Goal: Task Accomplishment & Management: Manage account settings

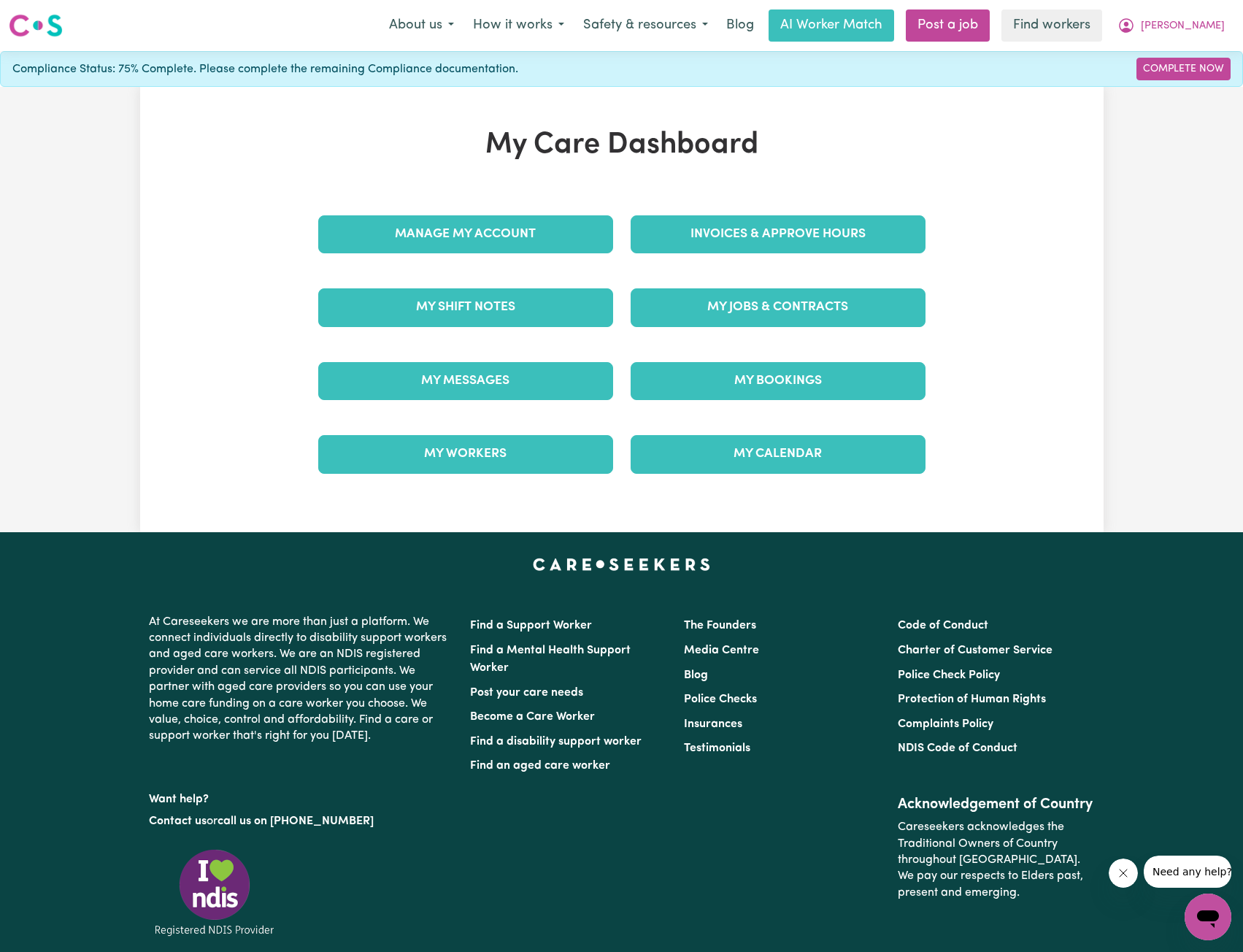
click at [805, 207] on div "Invoices & Approve Hours" at bounding box center [778, 234] width 312 height 73
click at [791, 238] on link "Invoices & Approve Hours" at bounding box center [778, 234] width 295 height 38
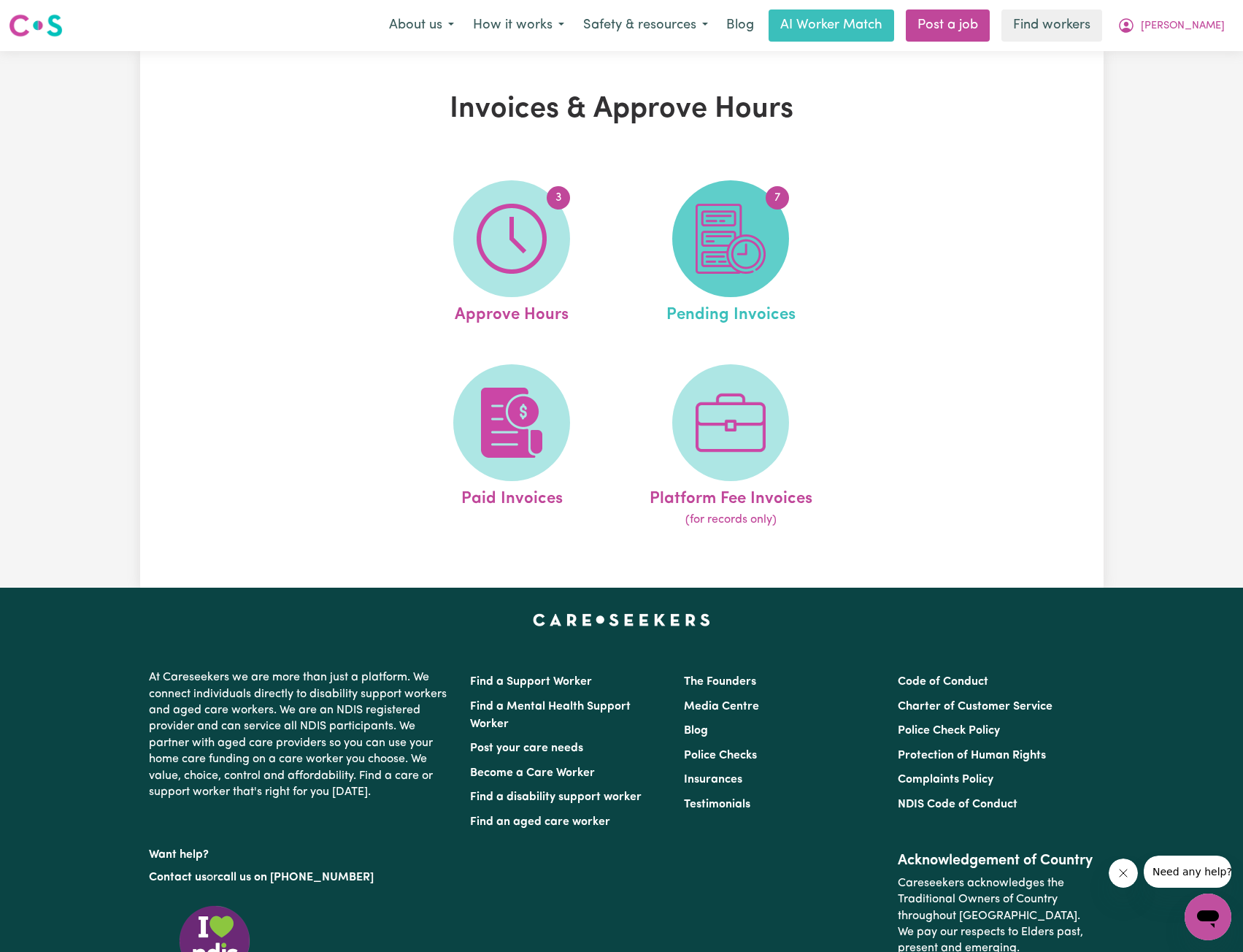
click at [737, 226] on img at bounding box center [730, 238] width 70 height 70
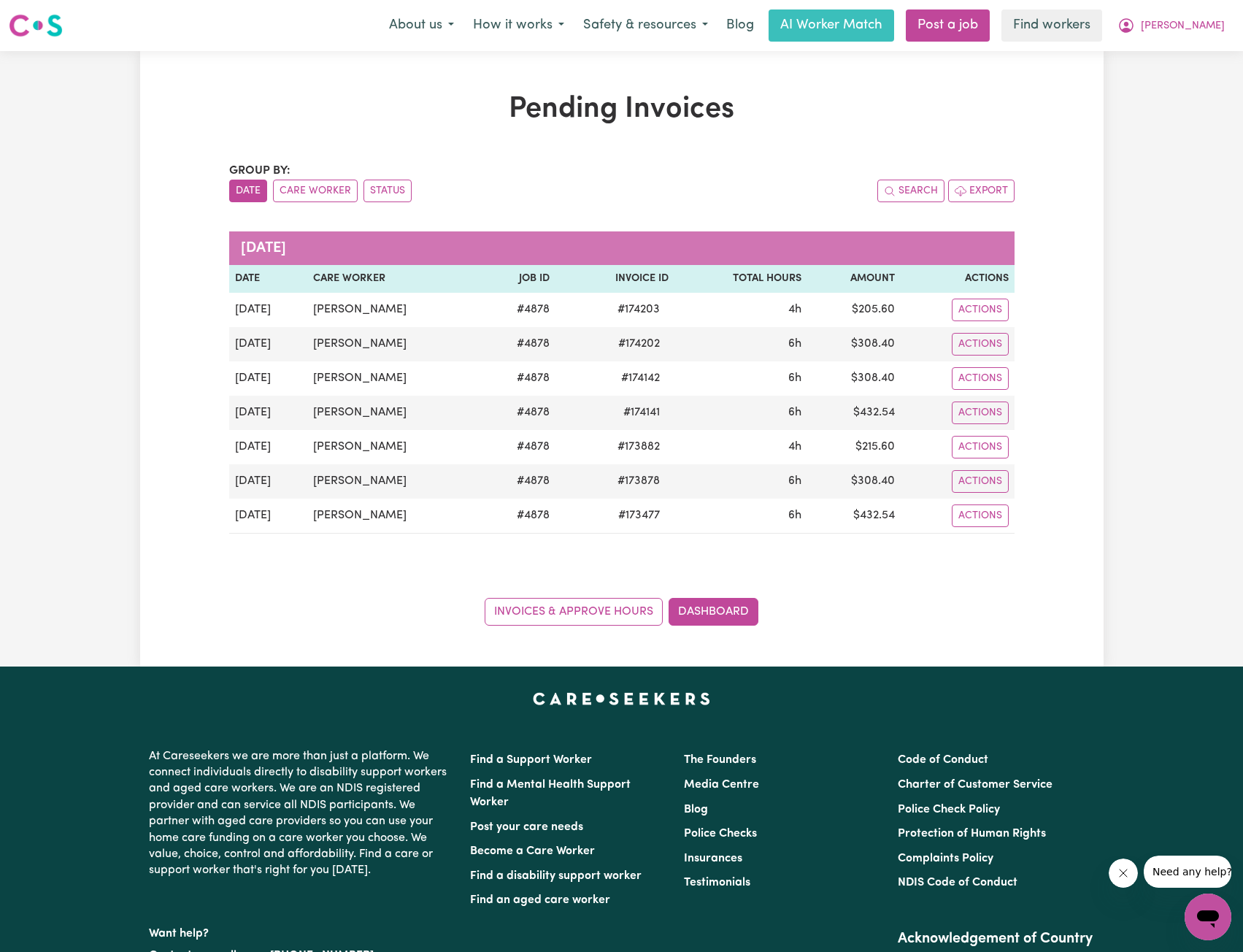
click at [1189, 42] on div "Menu About us How it works Safety & resources Blog AI Worker Match Post a job F…" at bounding box center [622, 25] width 1243 height 34
click at [1193, 32] on button "[PERSON_NAME]" at bounding box center [1171, 25] width 127 height 31
click at [1171, 53] on link "My Dashboard" at bounding box center [1176, 57] width 116 height 28
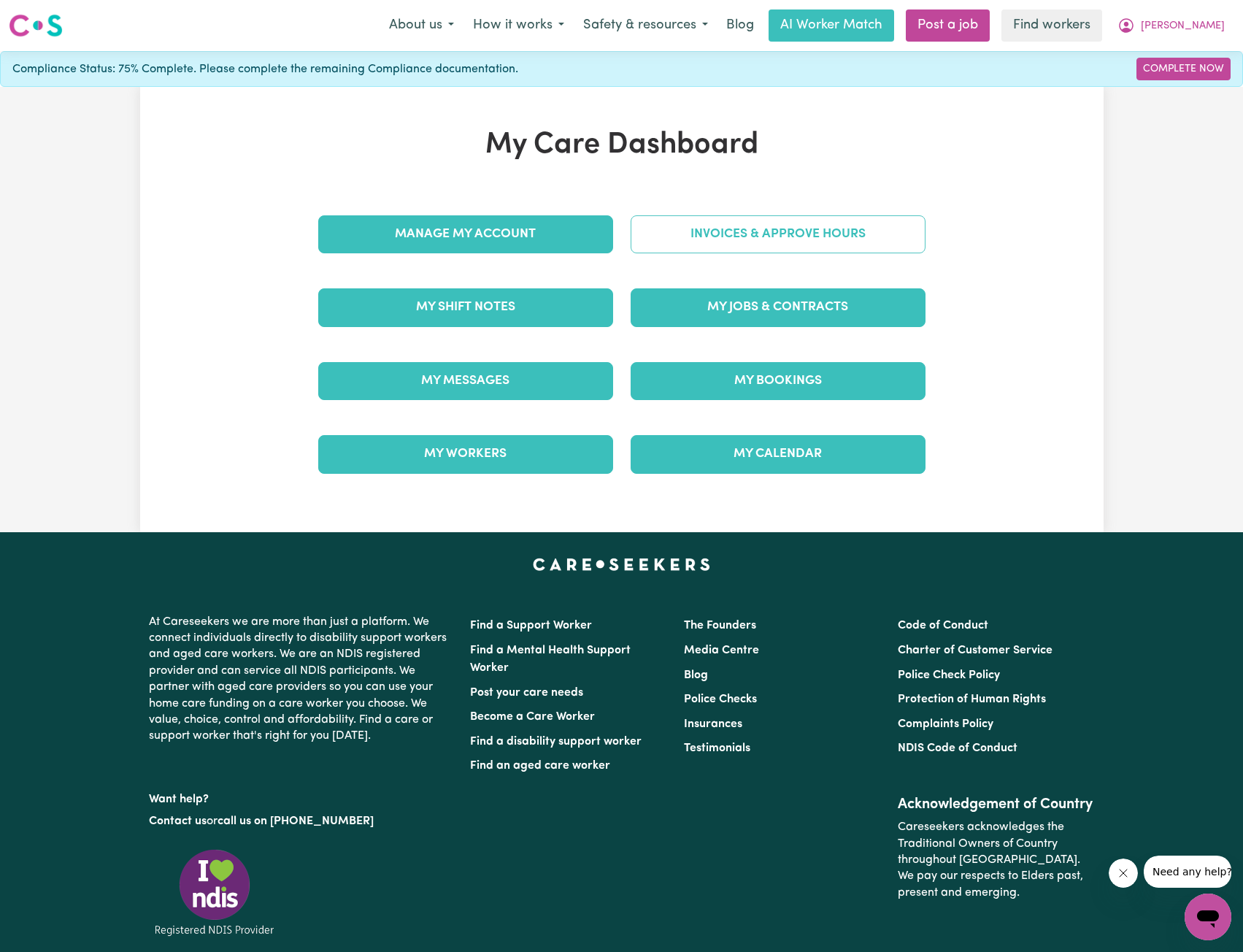
click at [732, 251] on link "Invoices & Approve Hours" at bounding box center [778, 234] width 295 height 38
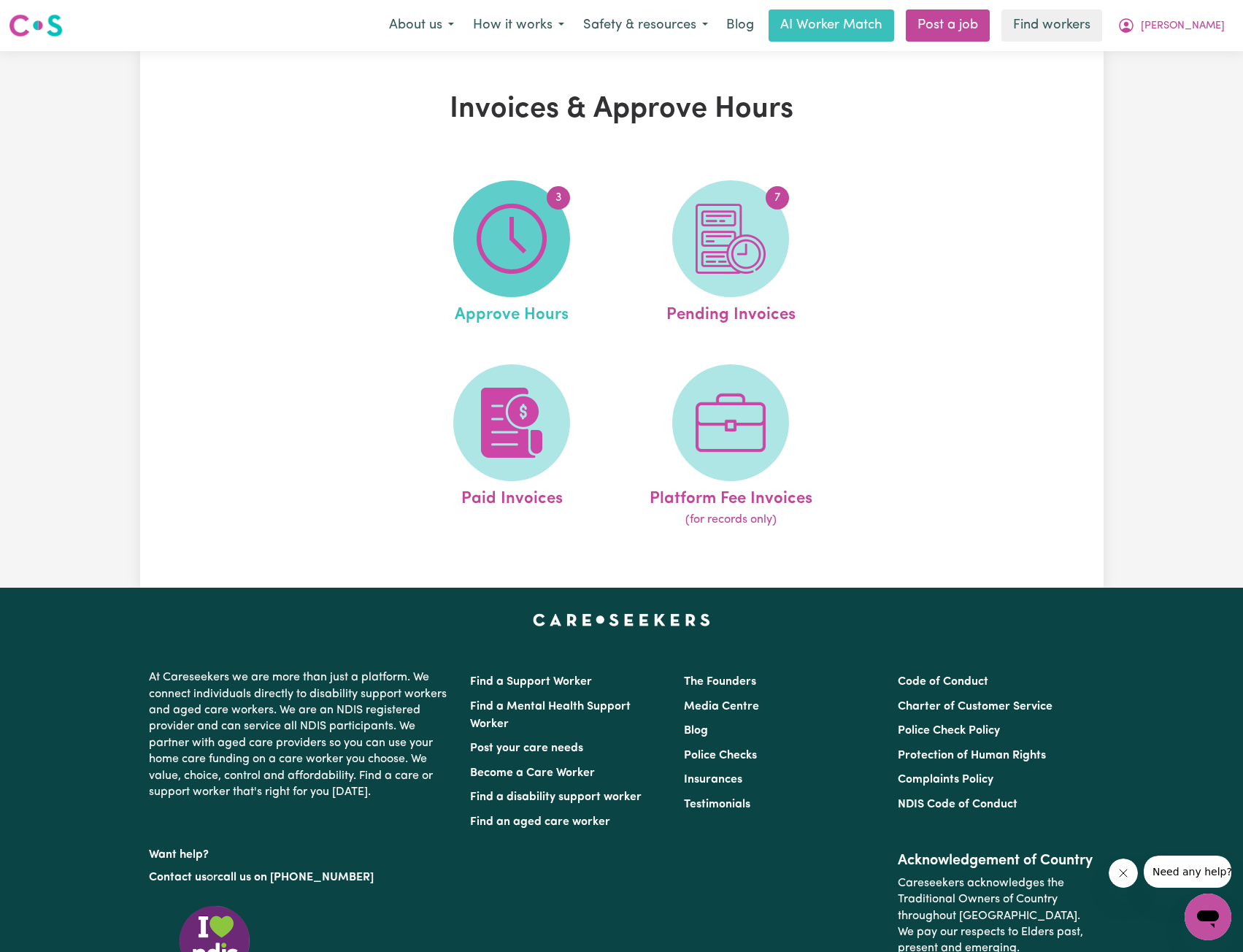
click at [543, 231] on img at bounding box center [511, 238] width 70 height 70
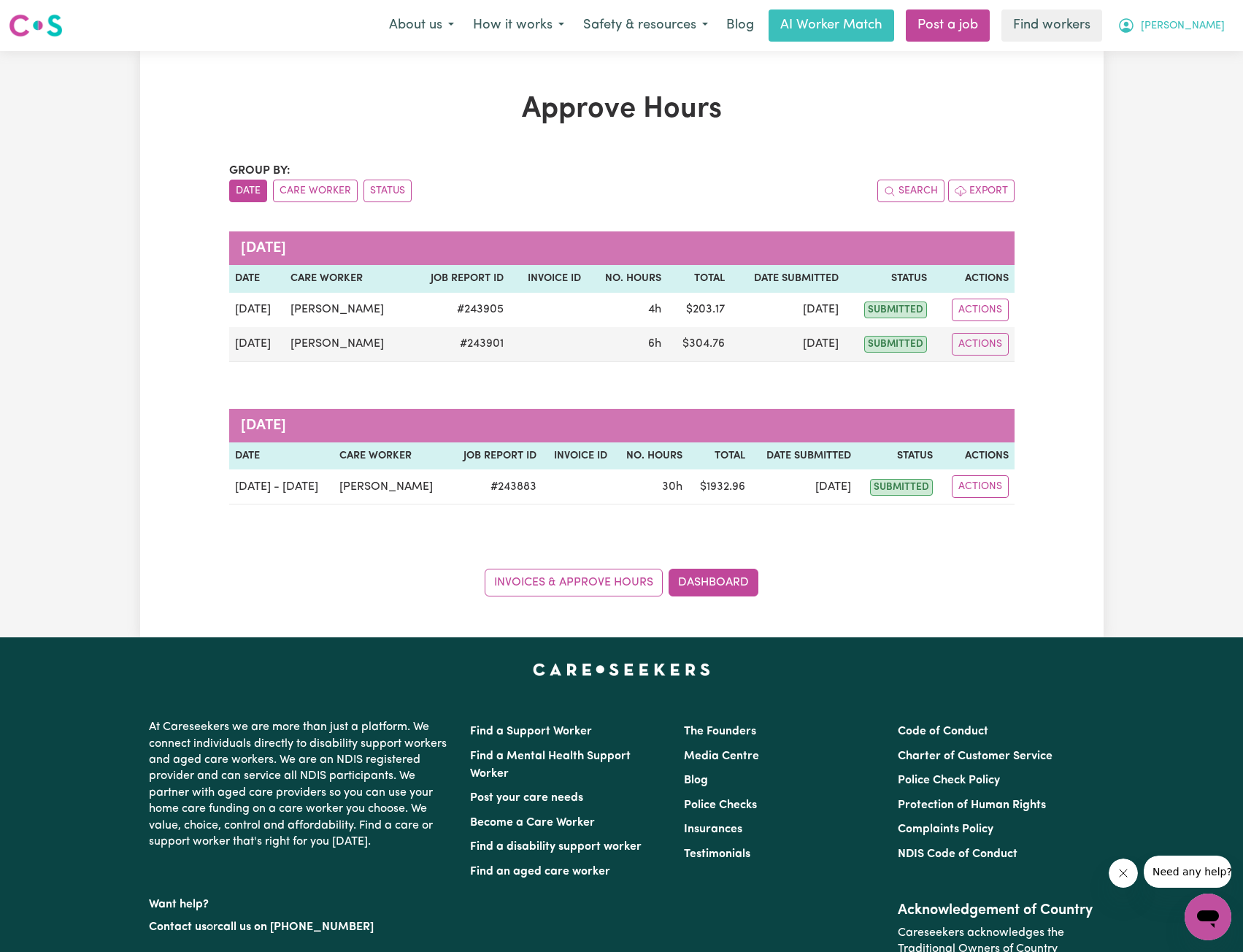
click at [1208, 32] on span "[PERSON_NAME]" at bounding box center [1182, 26] width 84 height 16
click at [1185, 48] on link "My Dashboard" at bounding box center [1176, 57] width 116 height 28
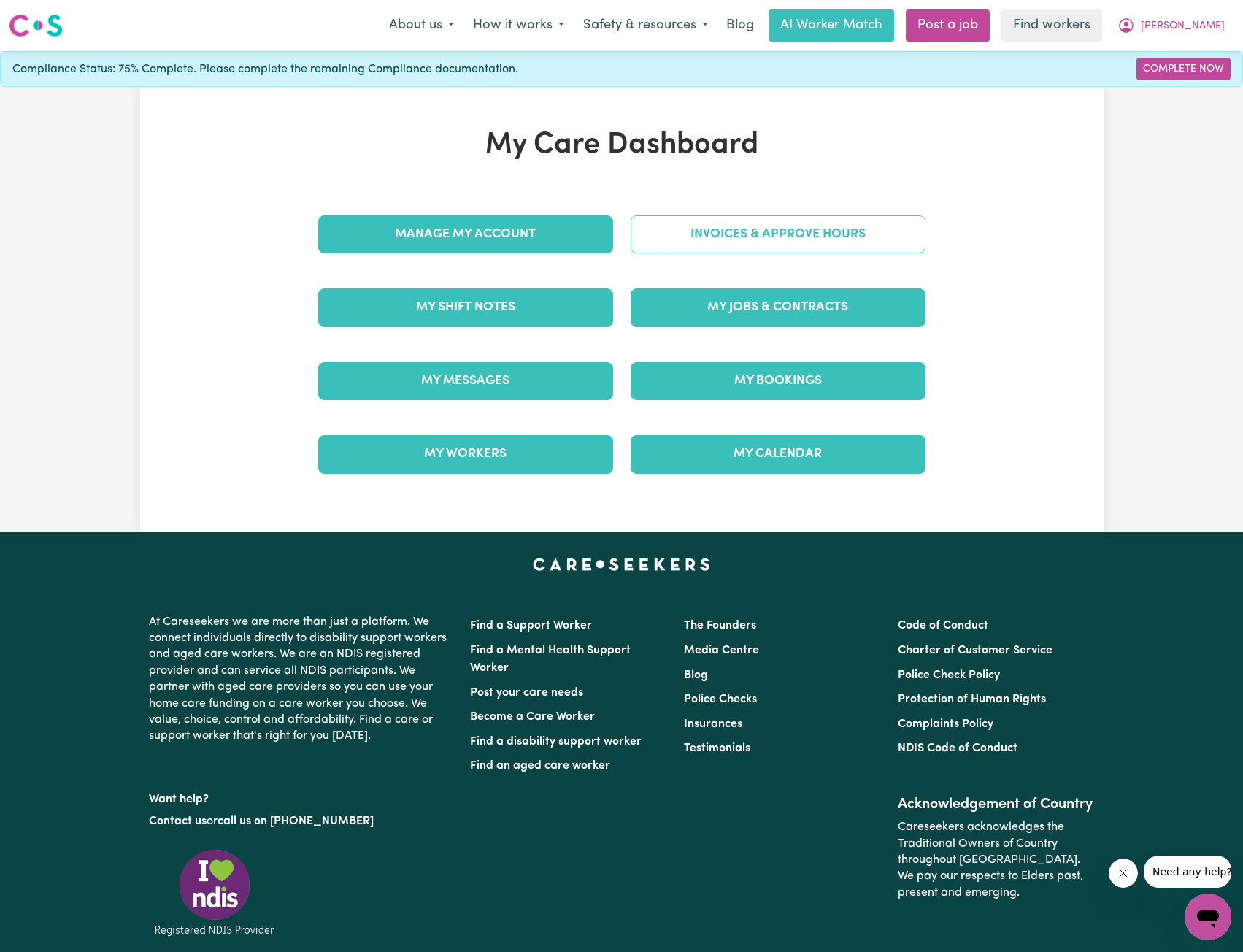
click at [712, 234] on link "Invoices & Approve Hours" at bounding box center [778, 234] width 295 height 38
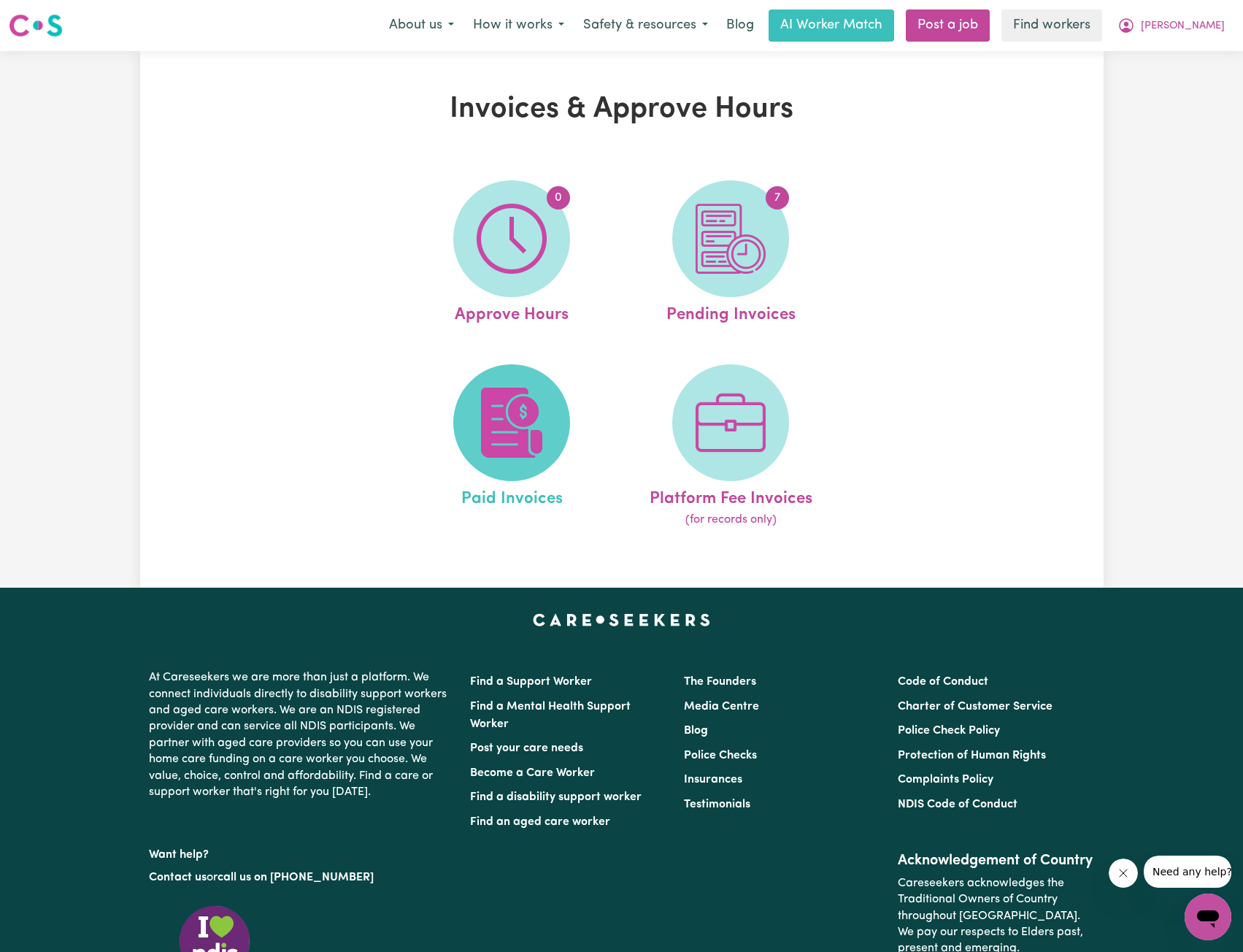
click at [525, 441] on img at bounding box center [511, 422] width 70 height 70
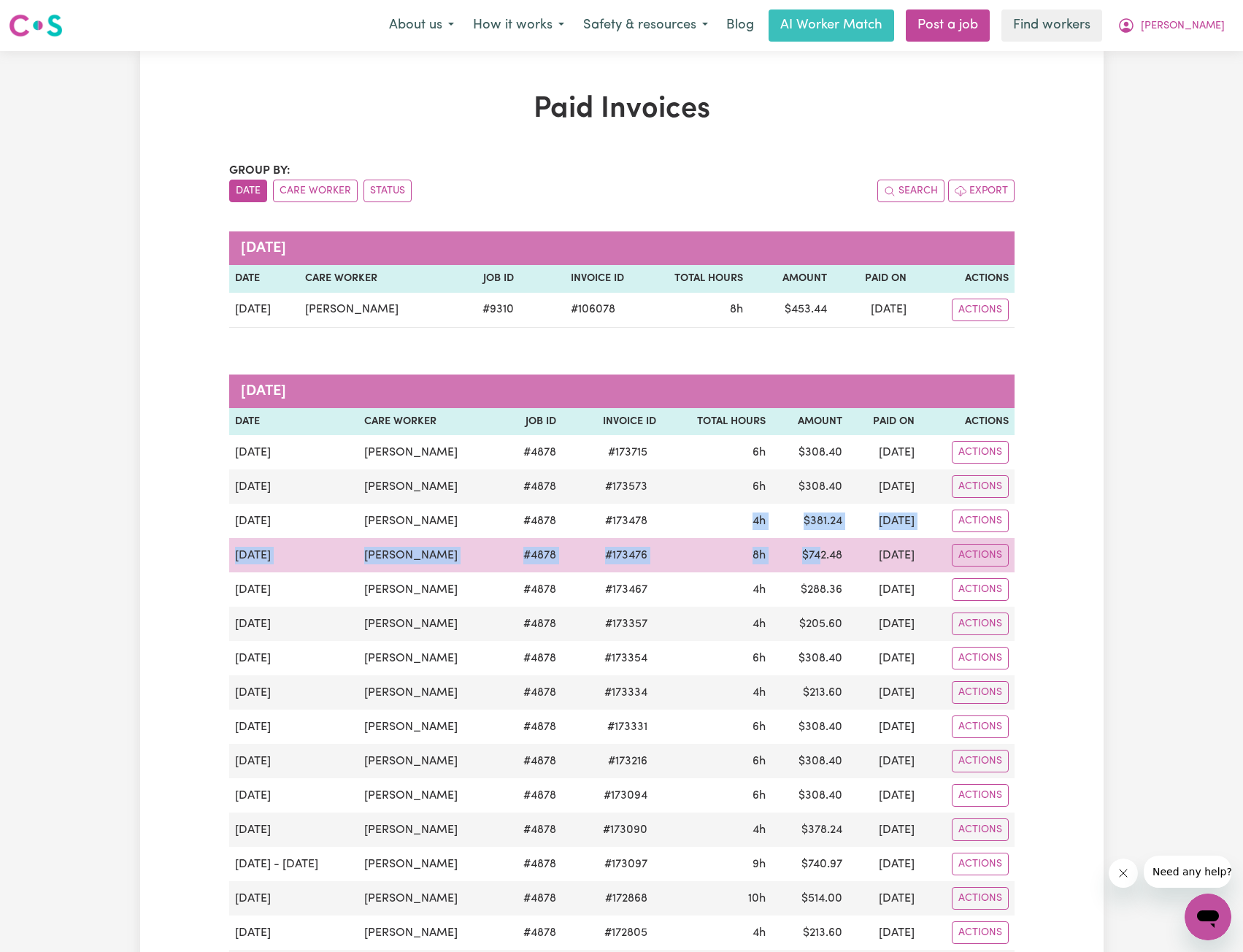
drag, startPoint x: 710, startPoint y: 526, endPoint x: 802, endPoint y: 559, distance: 97.7
click at [802, 559] on tbody "[DATE] [PERSON_NAME] # 4878 # 173715 6h $ 308.40 [DATE] Actions [DATE] [PERSON_…" at bounding box center [622, 933] width 786 height 996
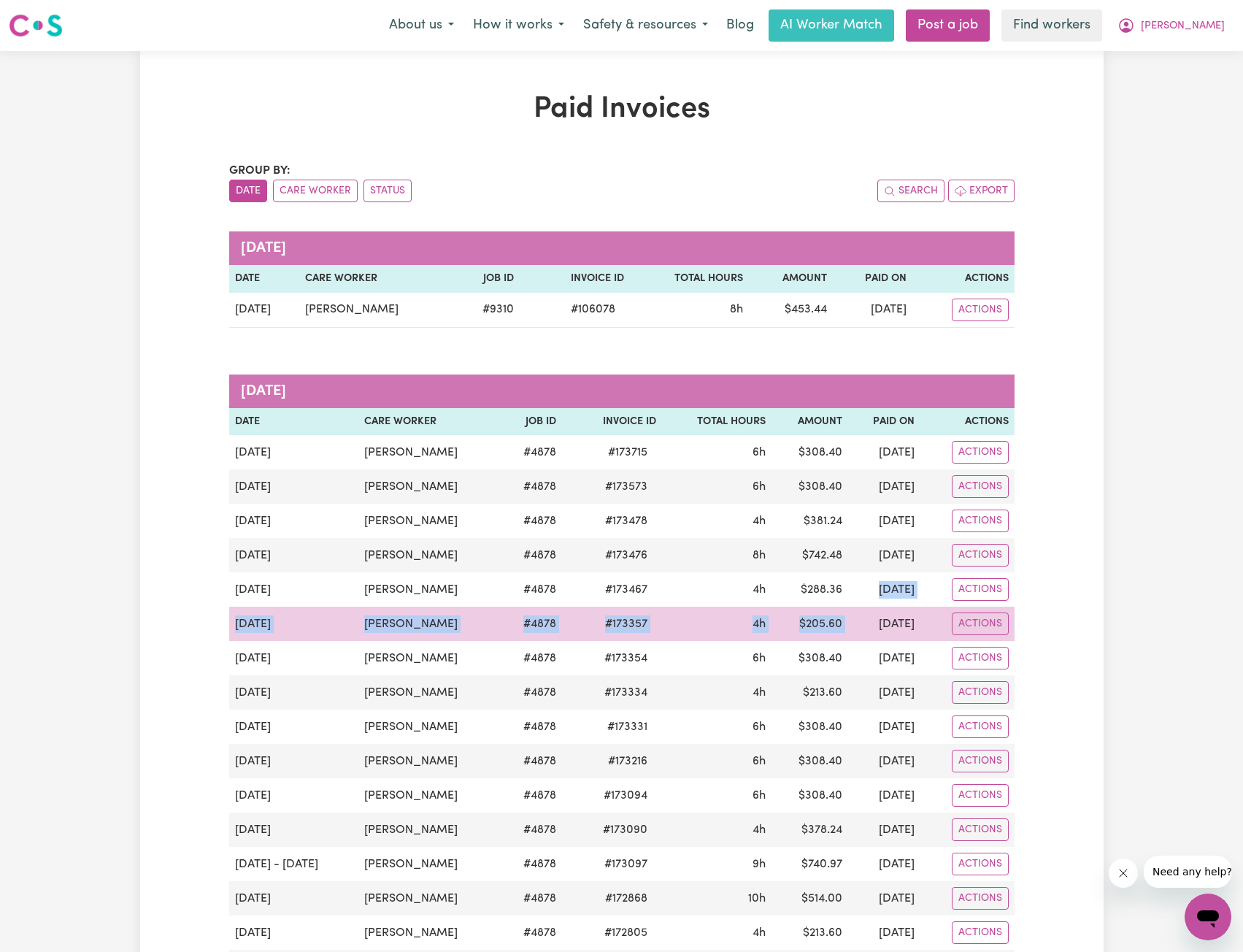
click at [836, 608] on tbody "[DATE] [PERSON_NAME] # 4878 # 173715 6h $ 308.40 [DATE] Actions [DATE] [PERSON_…" at bounding box center [622, 933] width 786 height 996
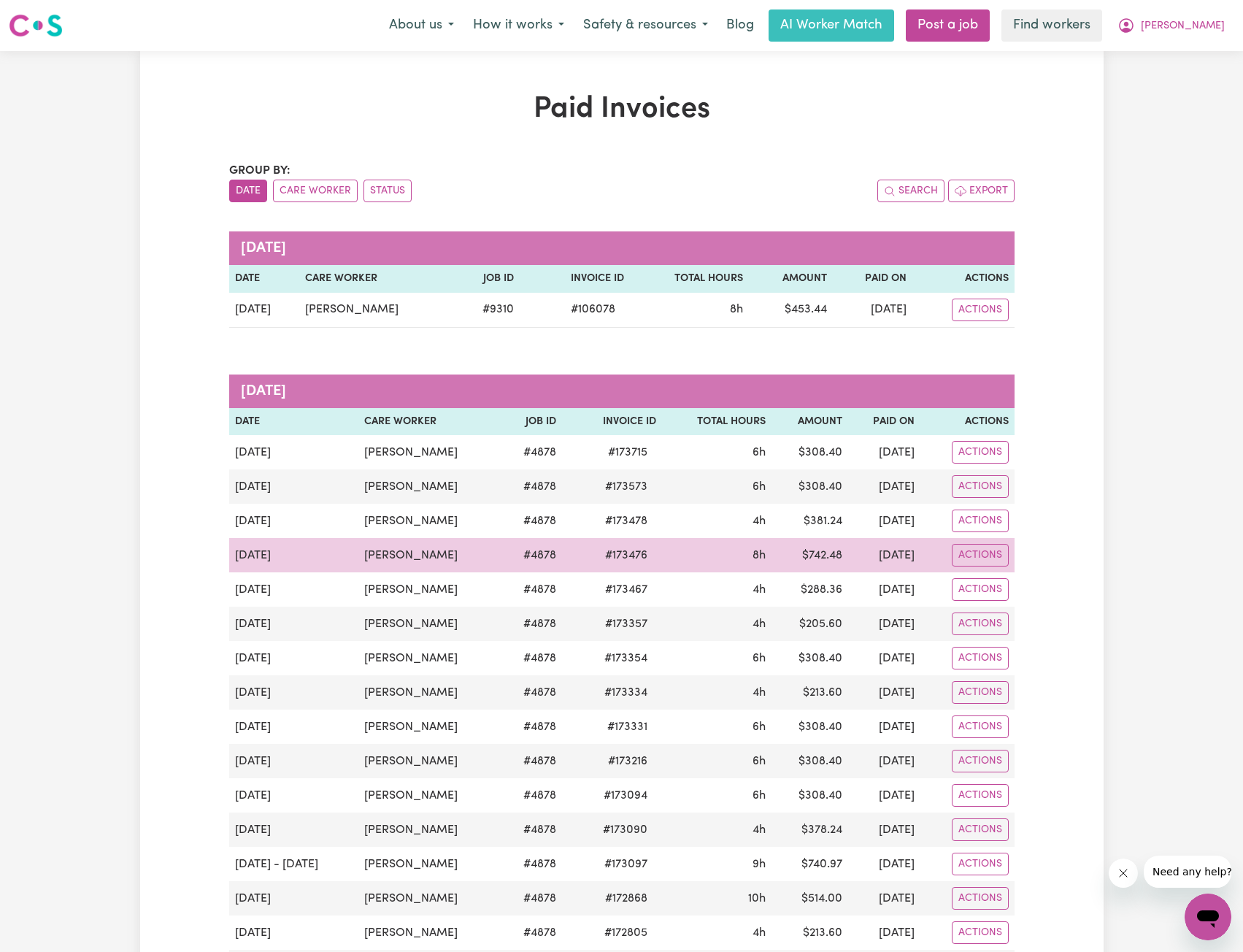
click at [811, 555] on td "$ 742.48" at bounding box center [810, 555] width 76 height 35
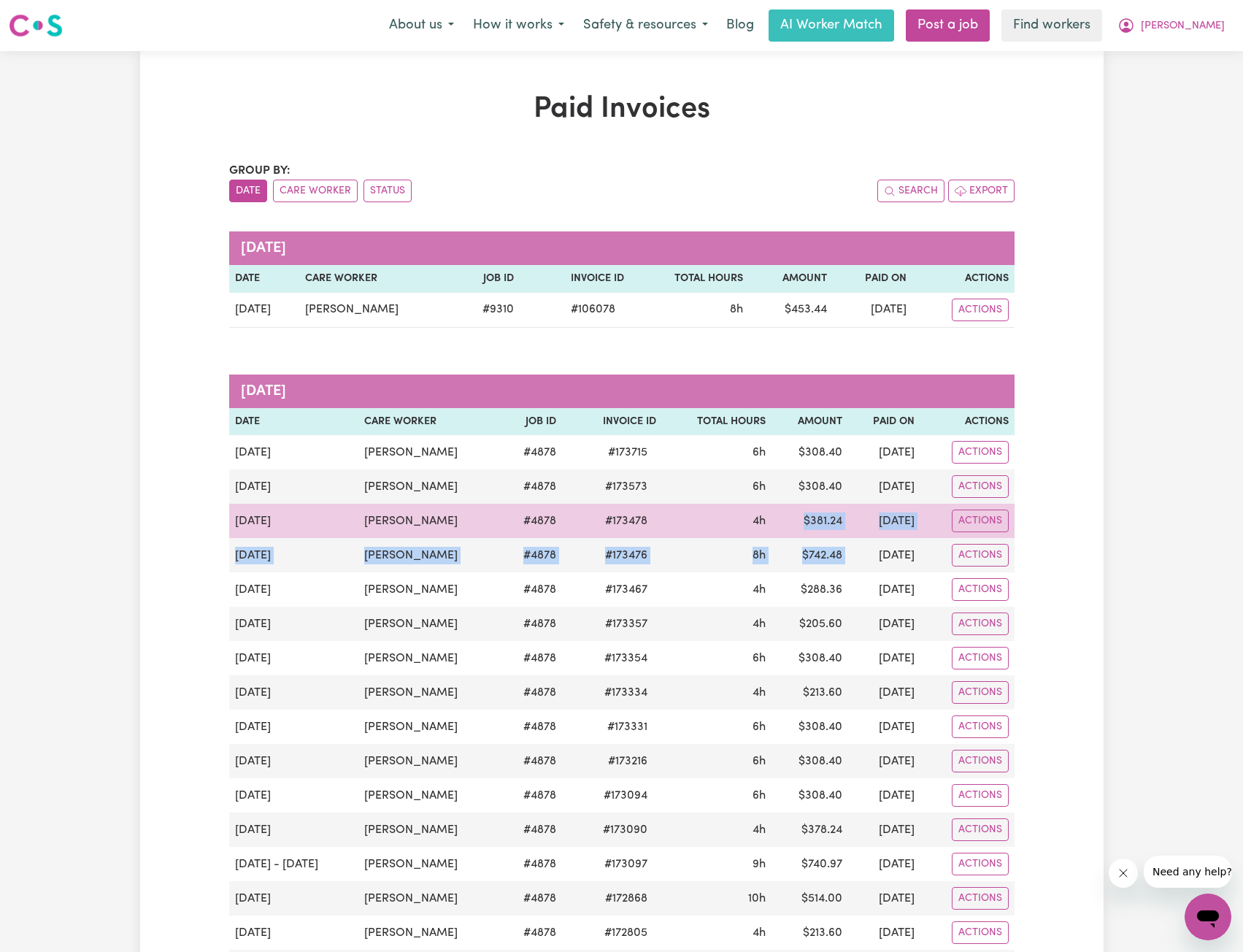
drag, startPoint x: 828, startPoint y: 563, endPoint x: 773, endPoint y: 522, distance: 68.6
click at [776, 522] on tbody "[DATE] [PERSON_NAME] # 4878 # 173715 6h $ 308.40 [DATE] Actions [DATE] [PERSON_…" at bounding box center [622, 933] width 786 height 996
click at [772, 525] on td "$ 381.24" at bounding box center [810, 521] width 76 height 35
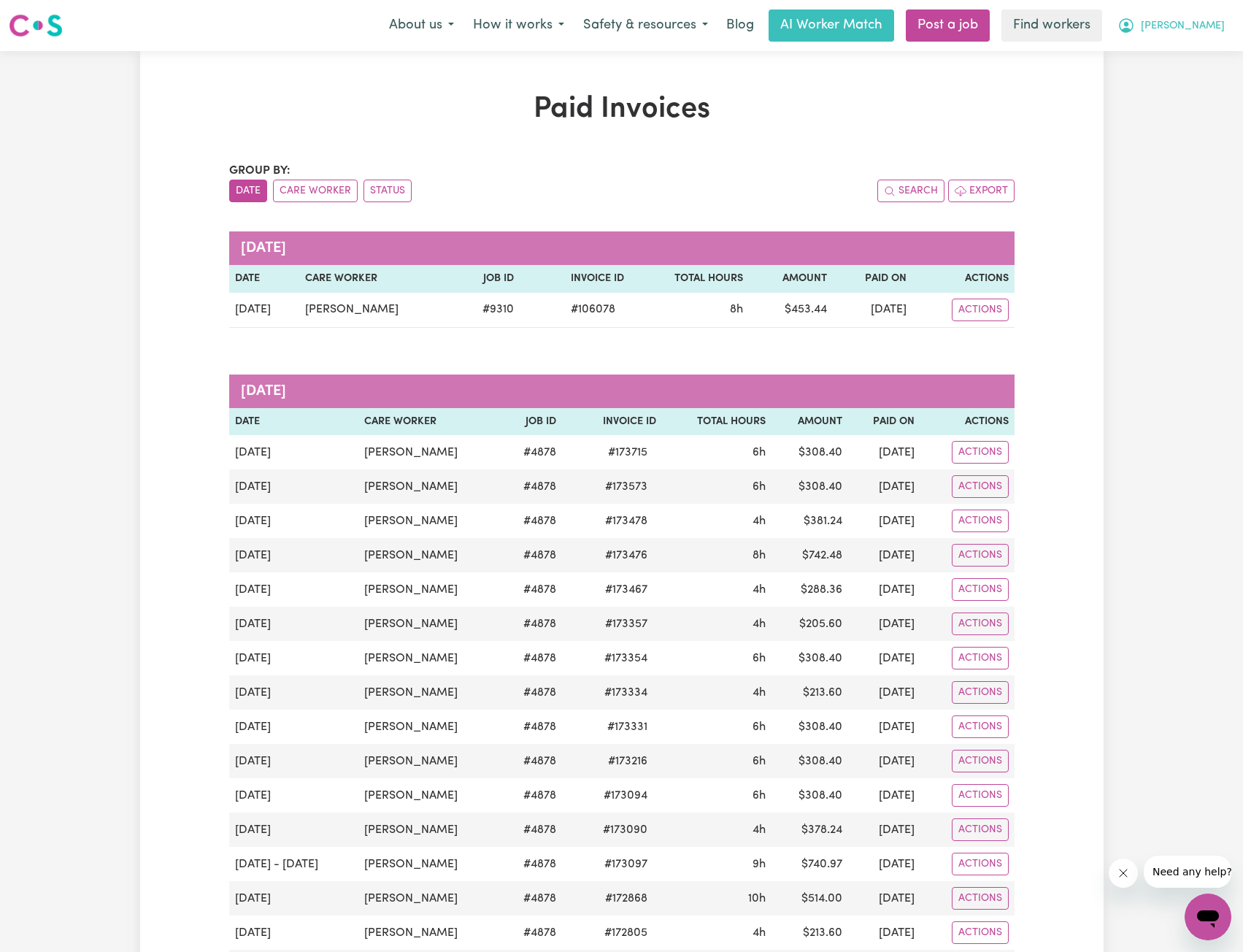
click at [1209, 23] on span "[PERSON_NAME]" at bounding box center [1182, 26] width 84 height 16
click at [1182, 46] on link "My Dashboard" at bounding box center [1176, 57] width 116 height 28
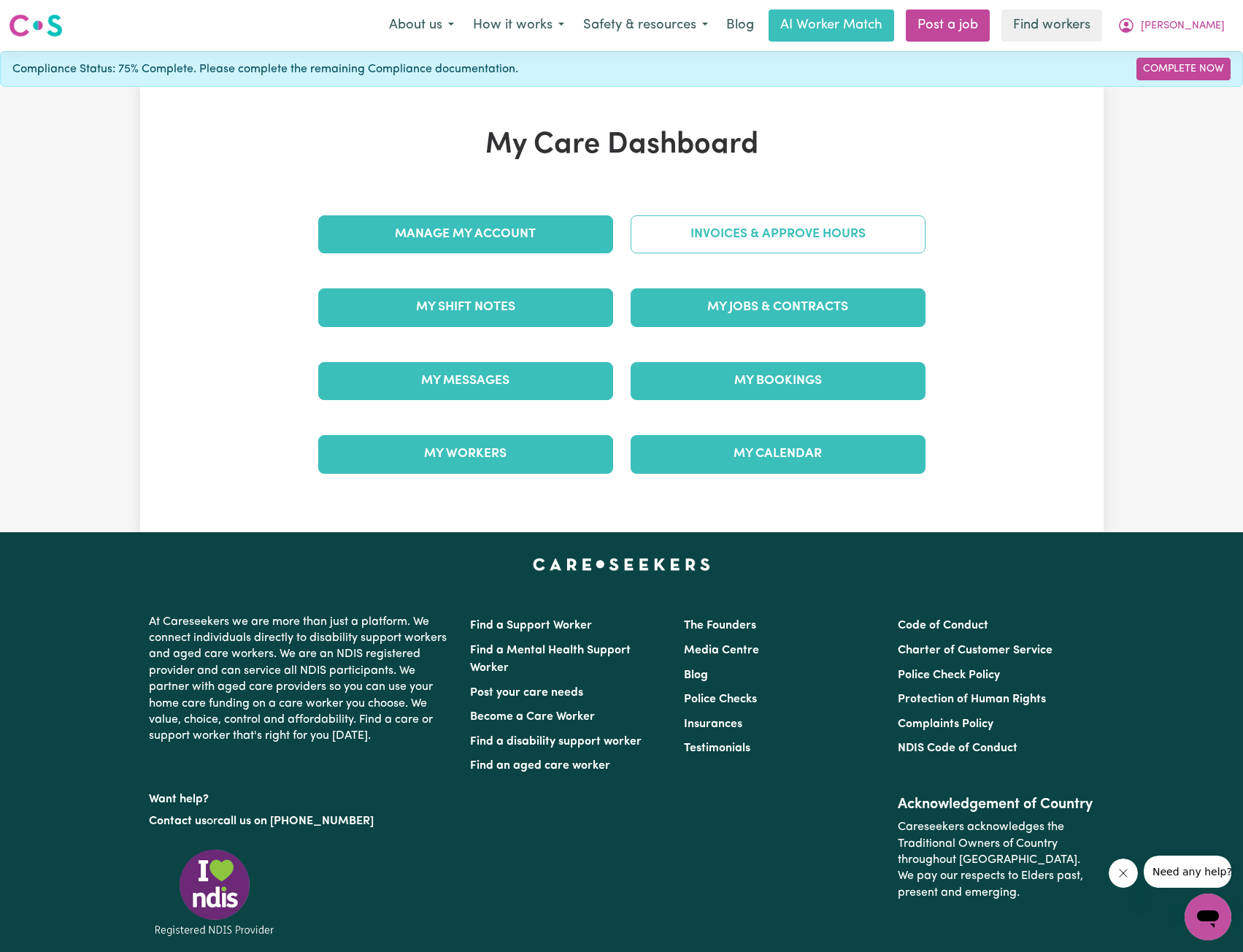
click at [861, 238] on link "Invoices & Approve Hours" at bounding box center [778, 234] width 295 height 38
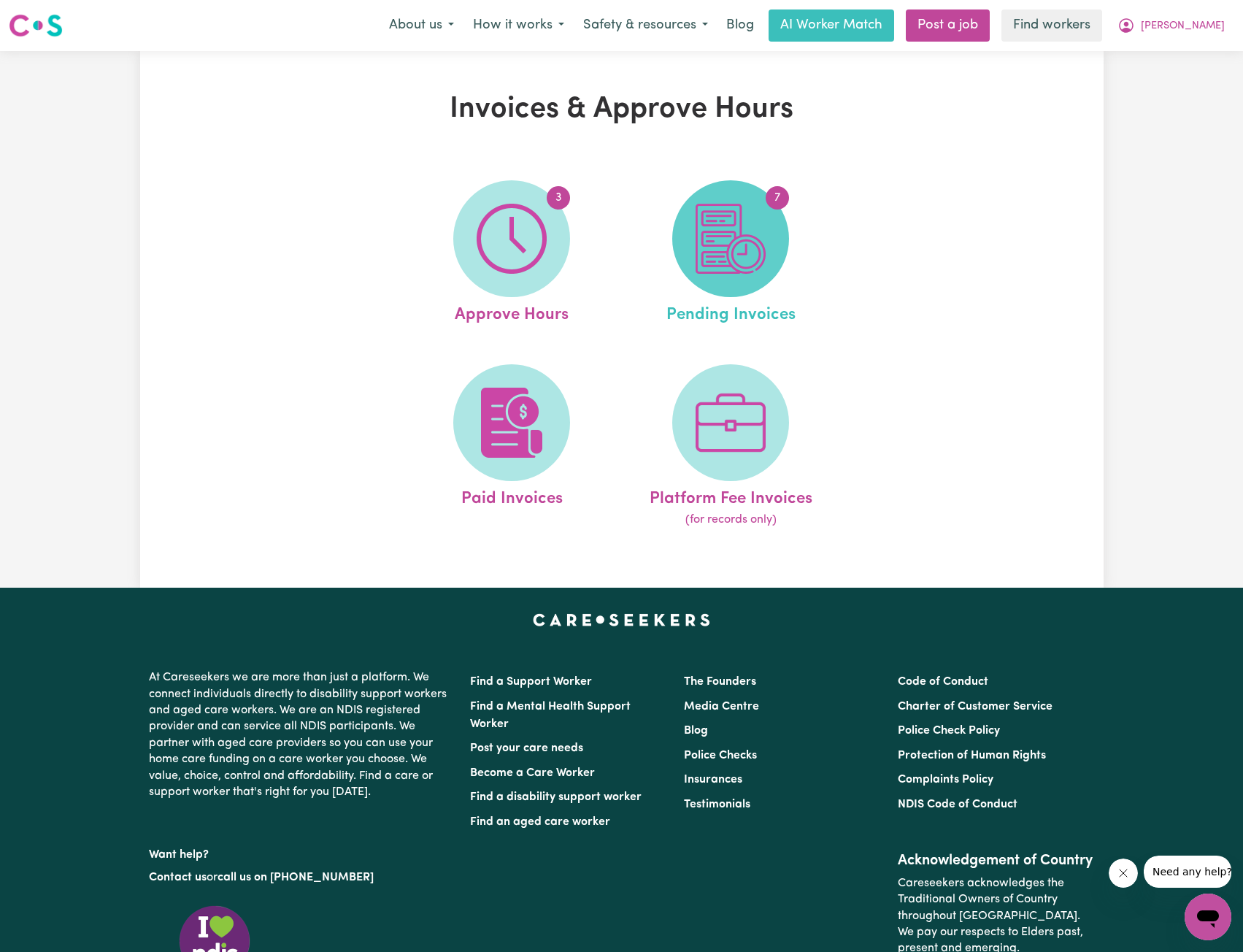
click at [777, 250] on span "7" at bounding box center [731, 238] width 116 height 116
